Goal: Information Seeking & Learning: Check status

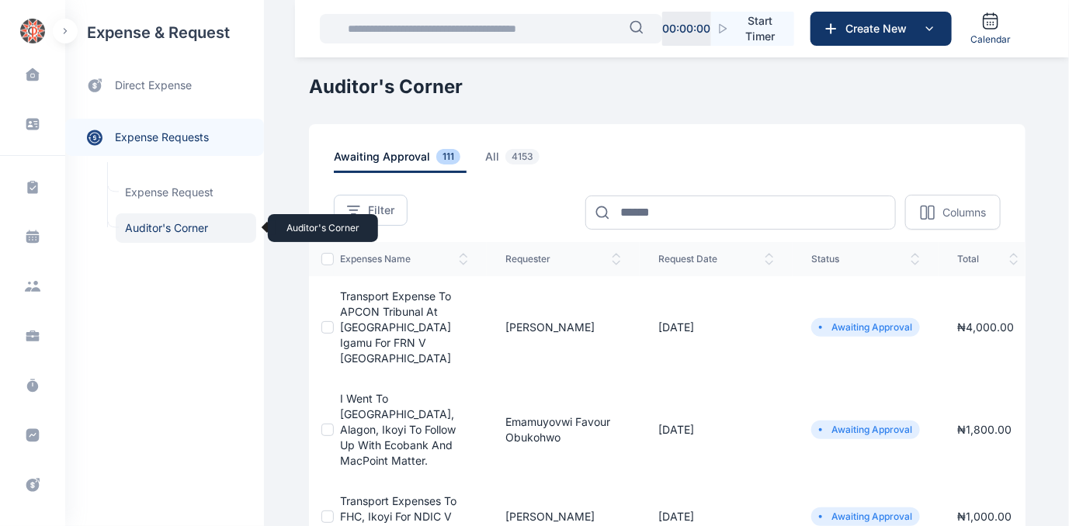
click at [146, 226] on span "Auditor's Corner Auditor's Corner" at bounding box center [186, 227] width 140 height 29
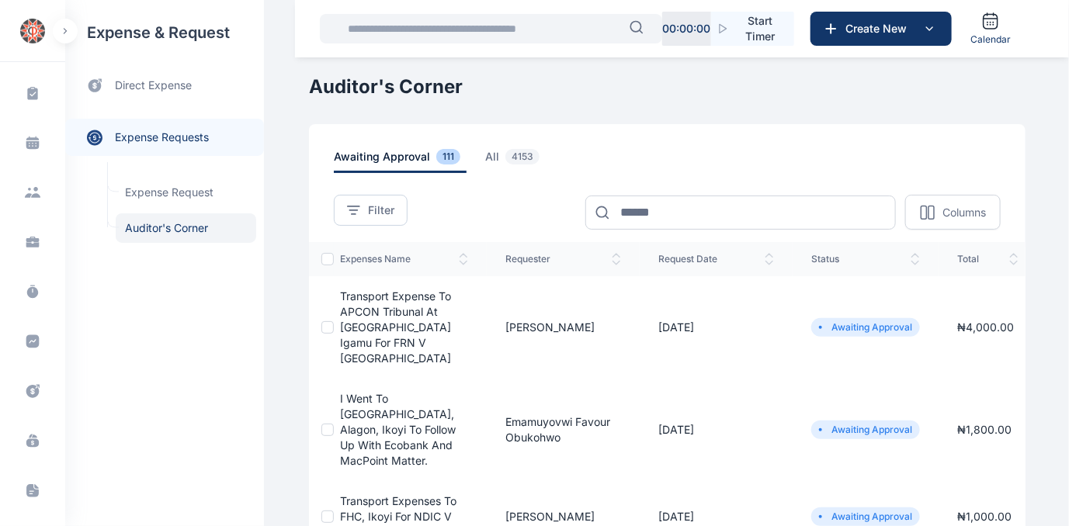
scroll to position [95, 0]
click at [26, 339] on icon at bounding box center [32, 341] width 13 height 13
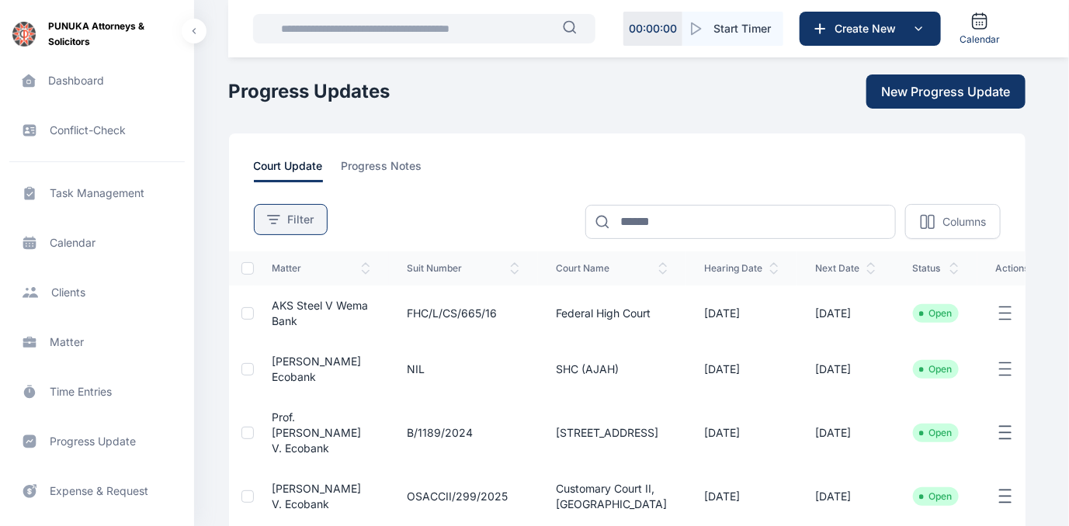
click at [297, 220] on span "Filter" at bounding box center [301, 220] width 26 height 16
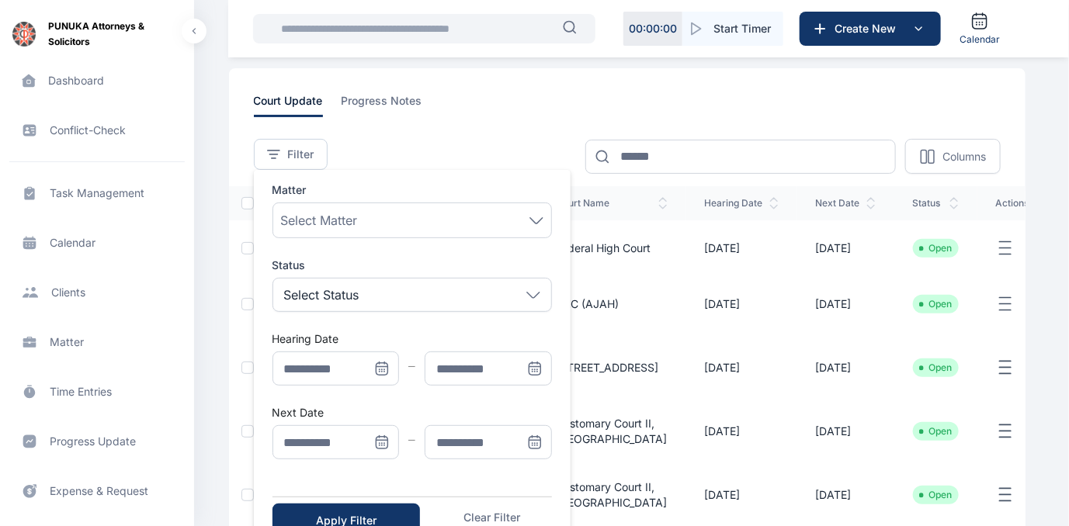
scroll to position [140, 0]
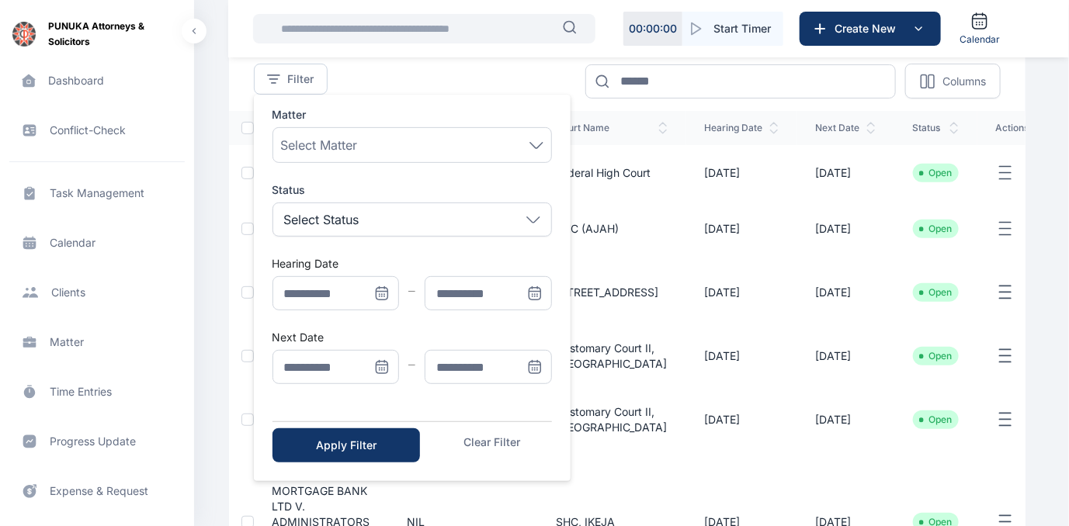
click at [381, 290] on icon "Menu" at bounding box center [382, 294] width 16 height 16
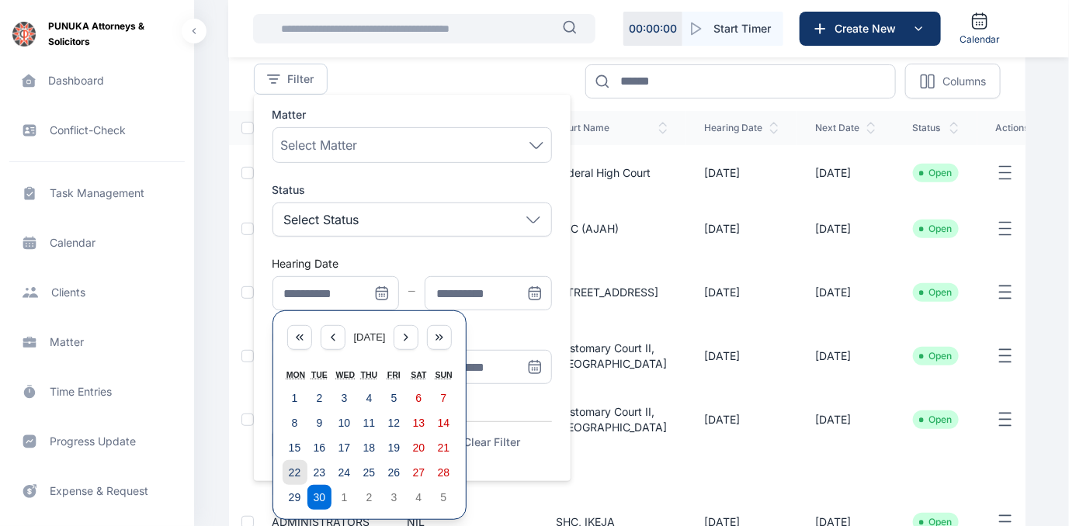
click at [290, 470] on abbr "22" at bounding box center [295, 473] width 12 height 12
type input "**********"
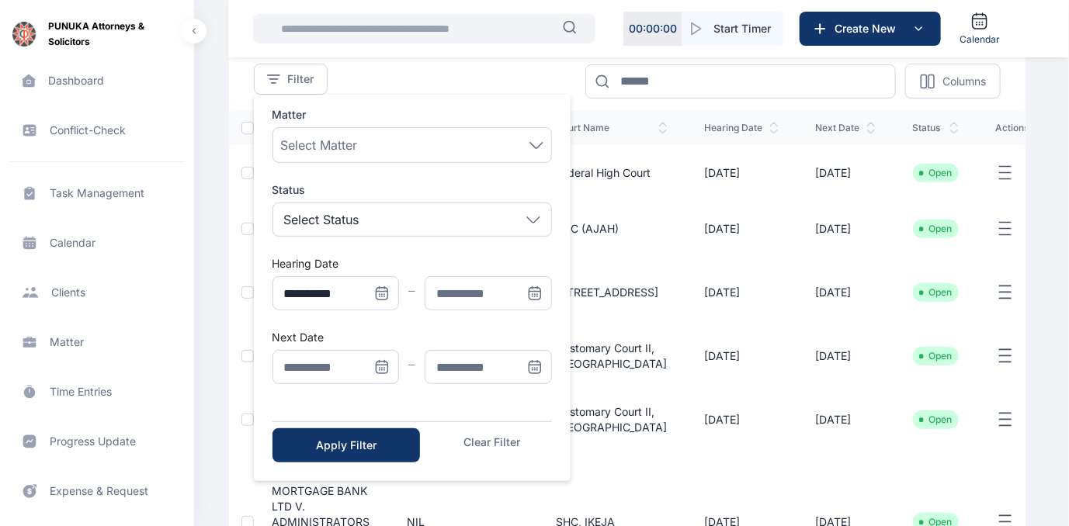
click at [535, 289] on icon "Menu" at bounding box center [535, 294] width 16 height 16
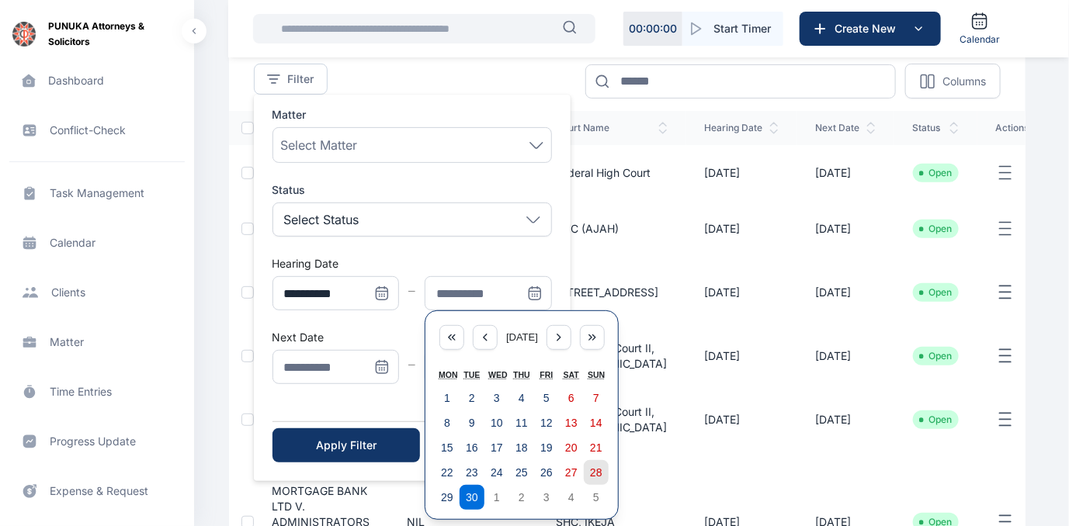
click at [590, 470] on abbr "28" at bounding box center [596, 473] width 12 height 12
type input "**********"
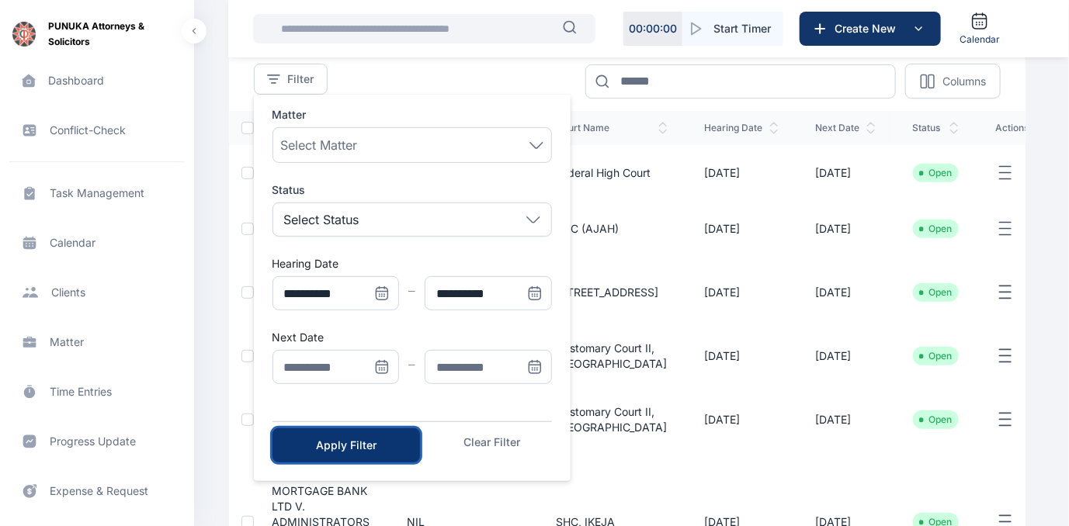
click at [342, 440] on div "Apply Filter" at bounding box center [346, 446] width 98 height 16
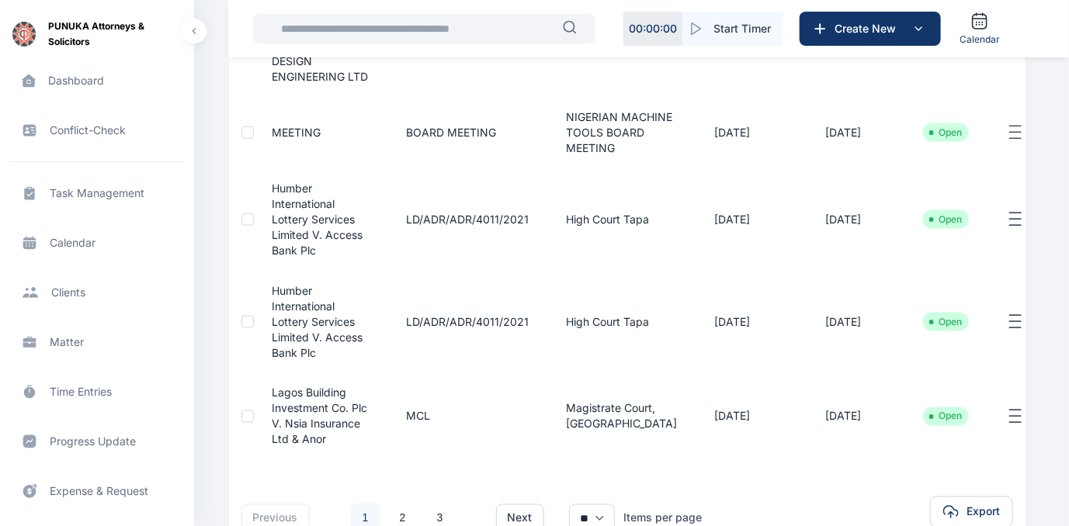
scroll to position [860, 0]
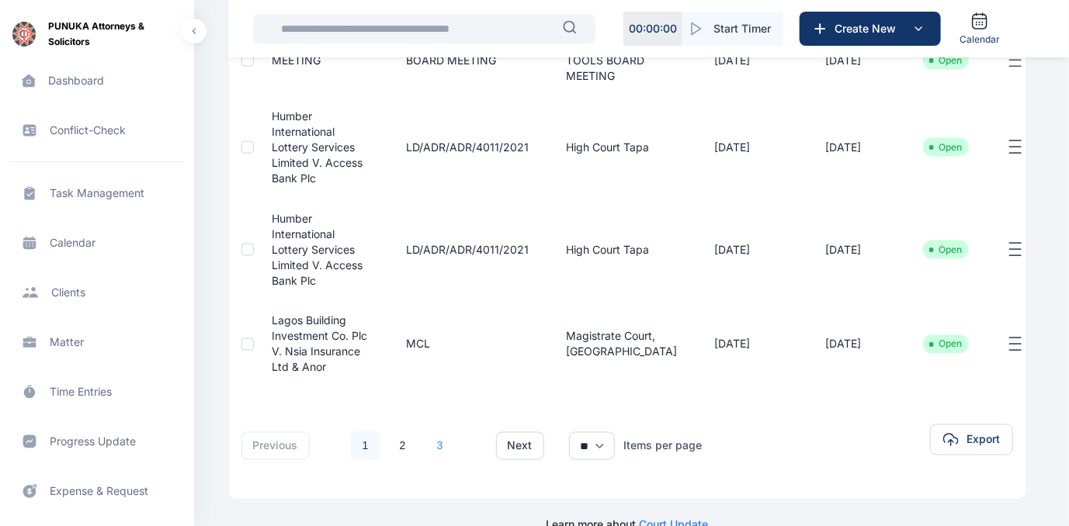
click at [439, 432] on link "3" at bounding box center [439, 446] width 29 height 29
